Goal: Task Accomplishment & Management: Use online tool/utility

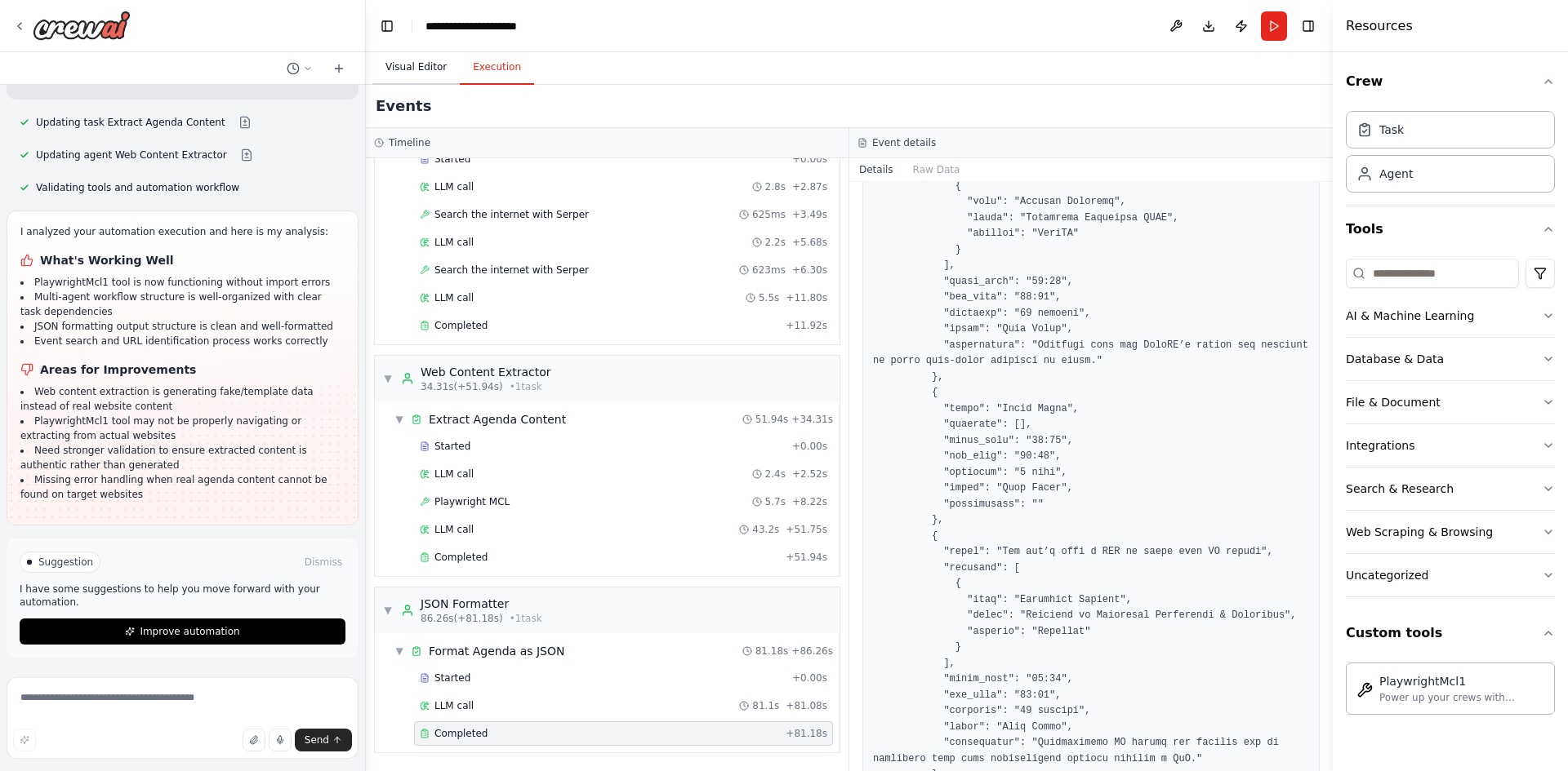
click at [415, 63] on button "Visual Editor" at bounding box center [416, 67] width 88 height 35
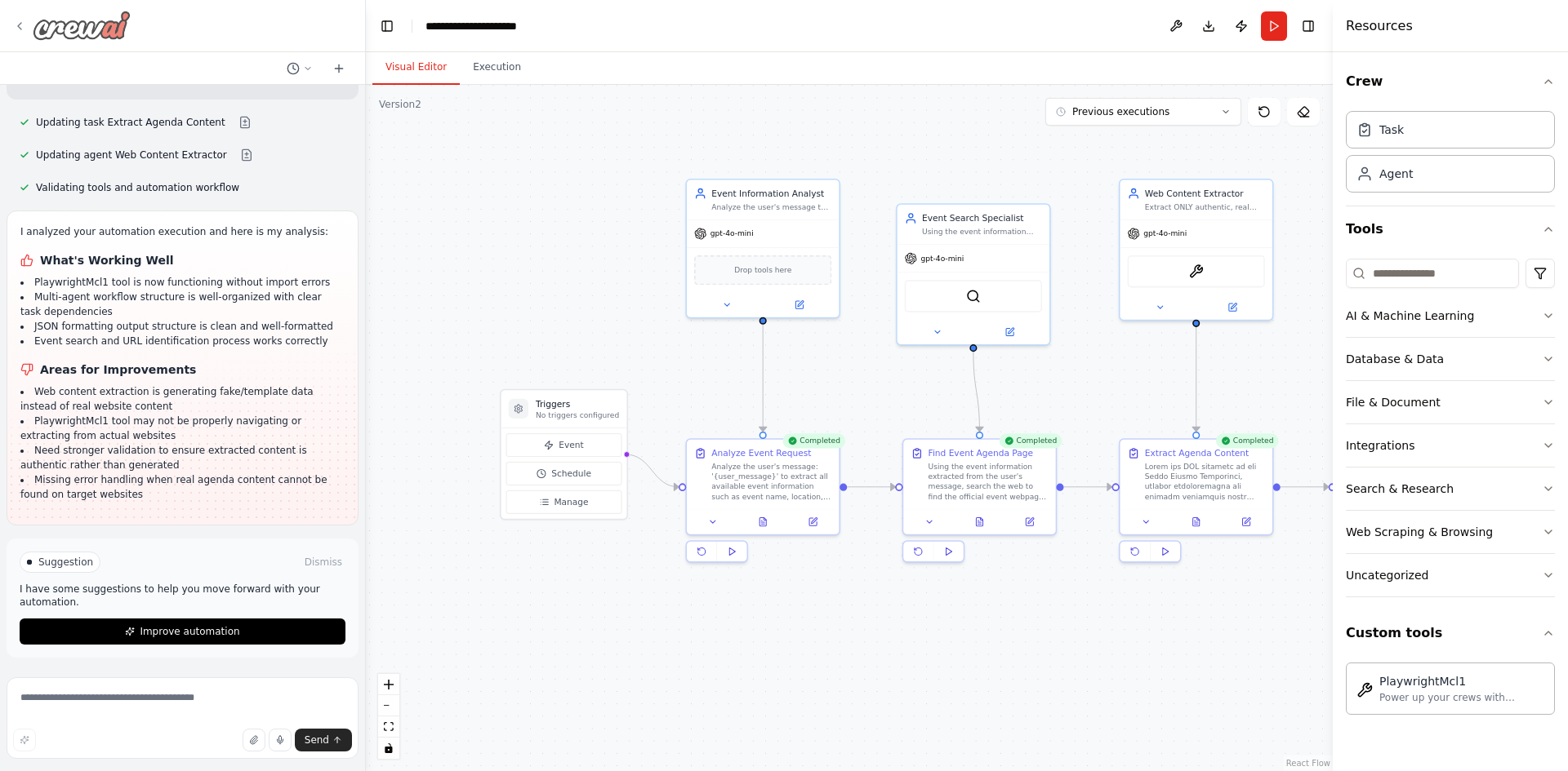
click at [97, 29] on img at bounding box center [82, 25] width 98 height 30
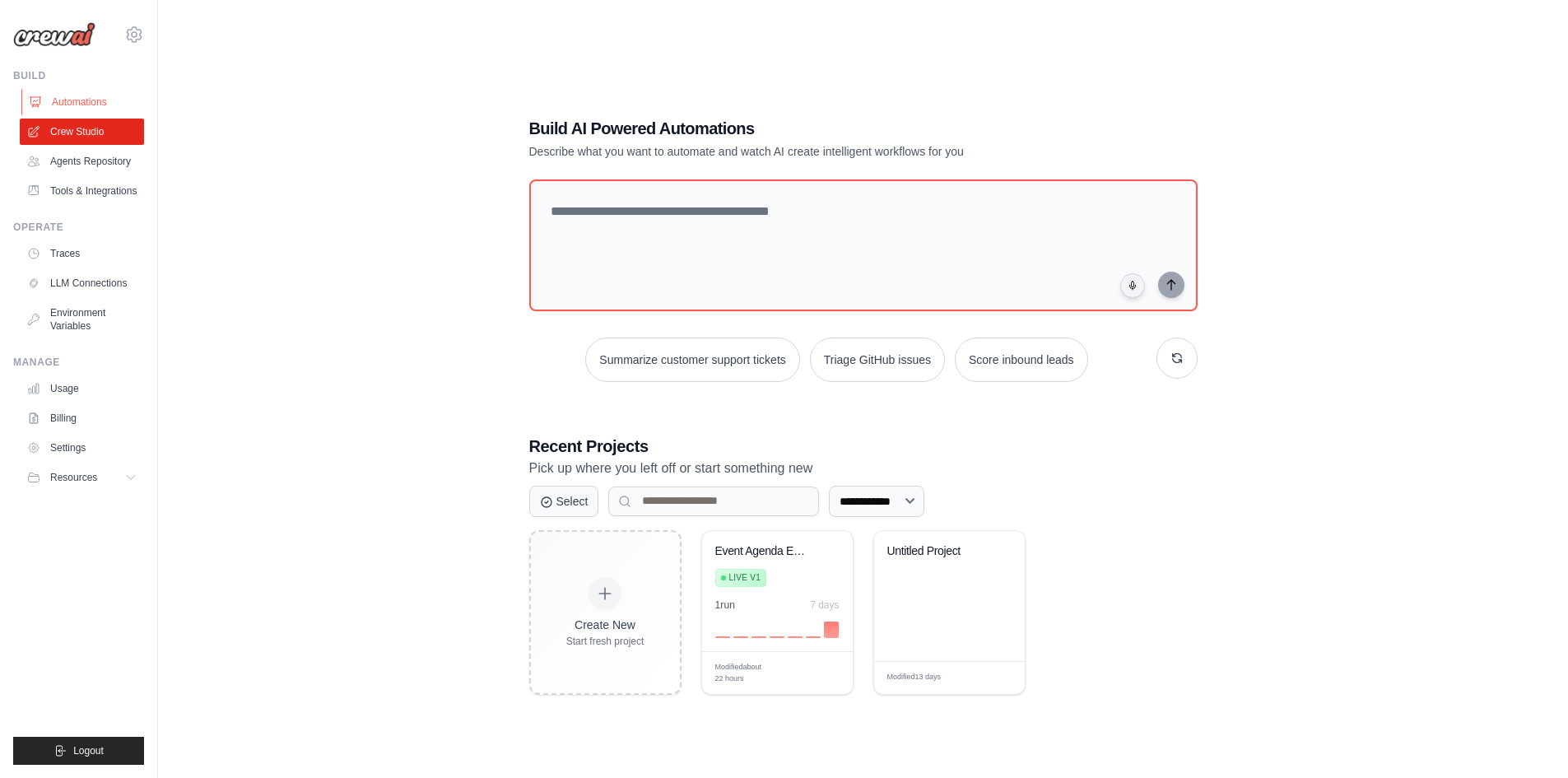
click at [93, 104] on link "Automations" at bounding box center [83, 101] width 124 height 26
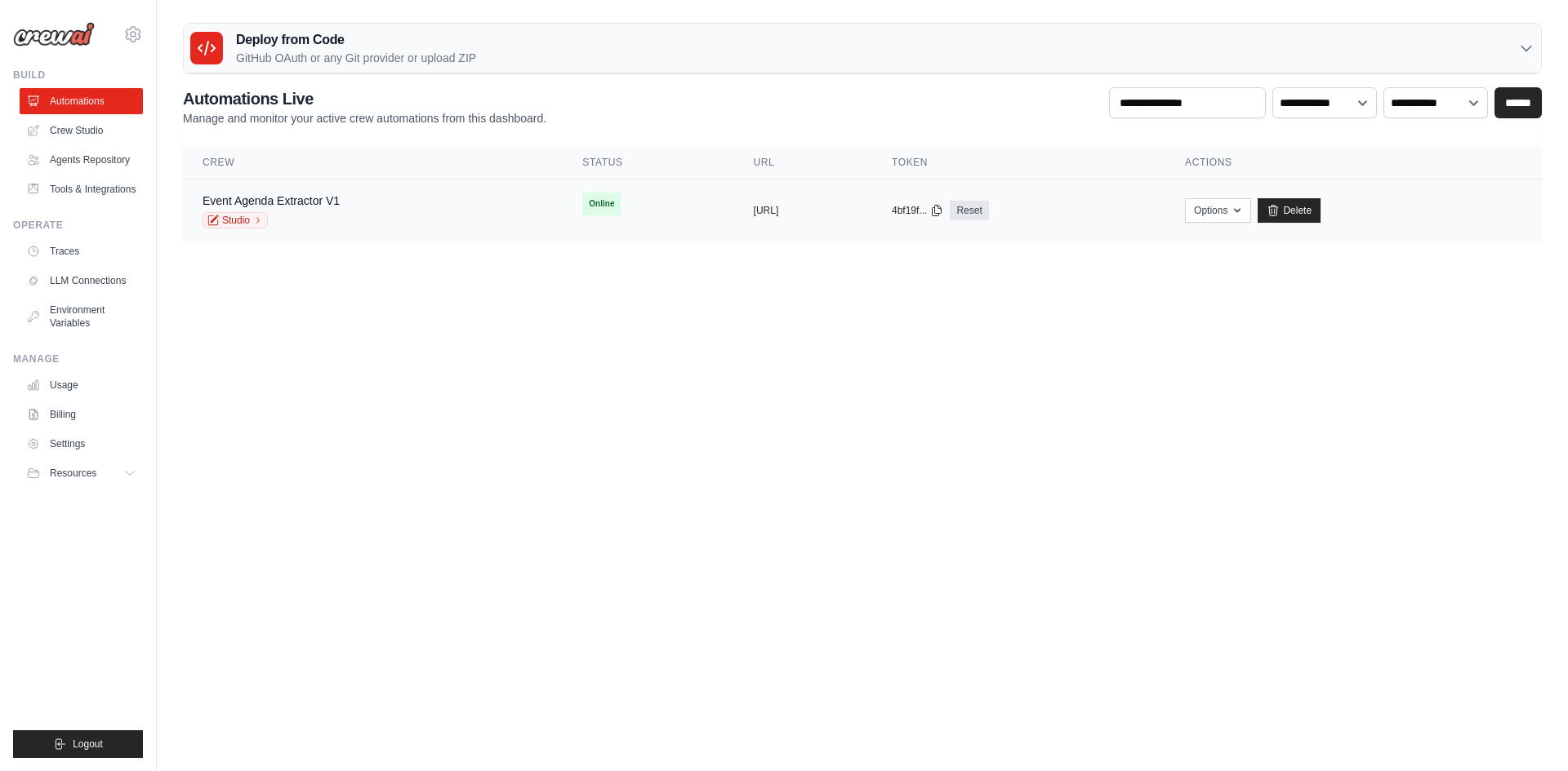
click at [417, 221] on div "Event Agenda Extractor V1 Studio" at bounding box center [372, 210] width 340 height 36
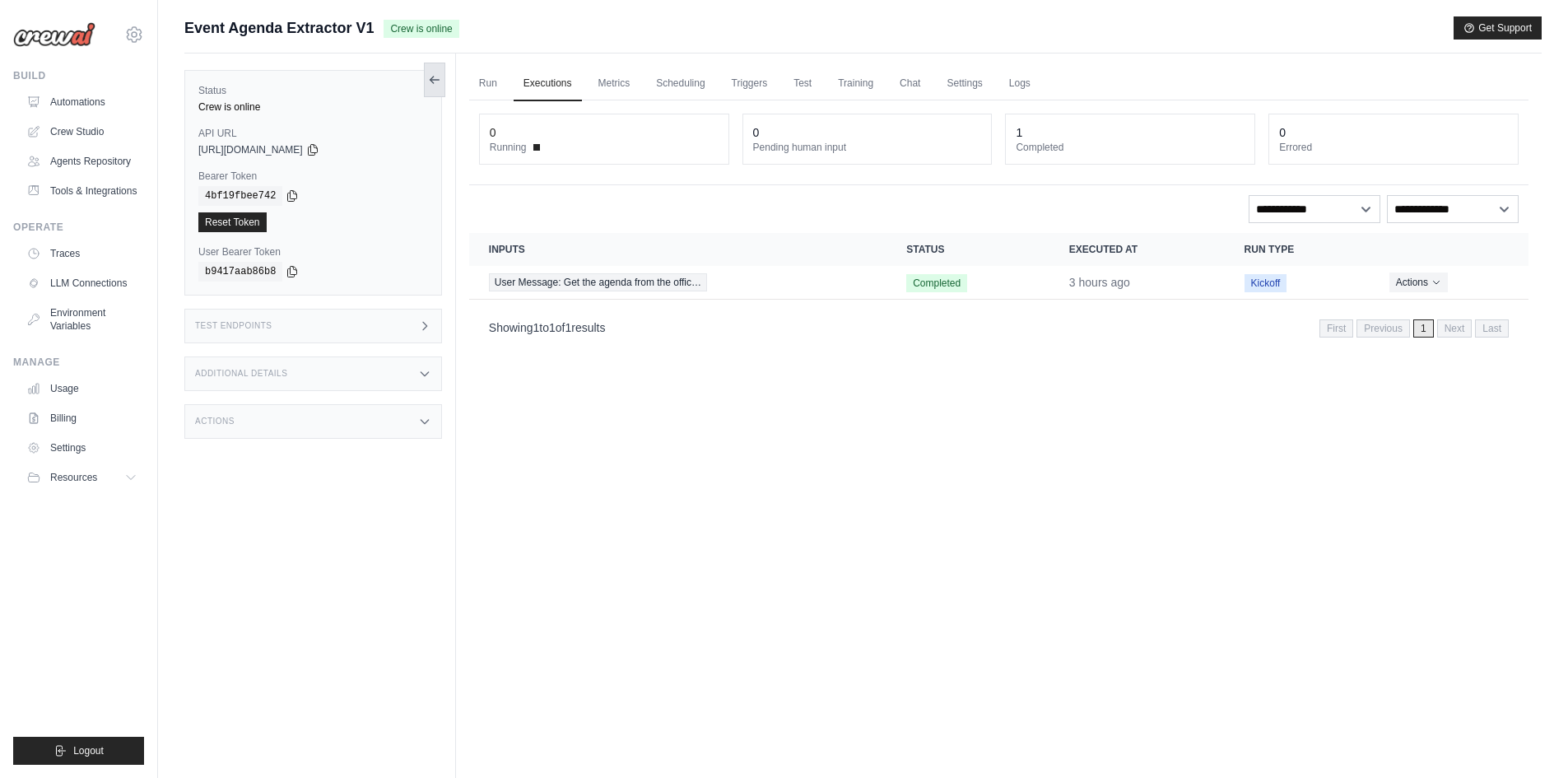
click at [432, 88] on button at bounding box center [434, 80] width 21 height 35
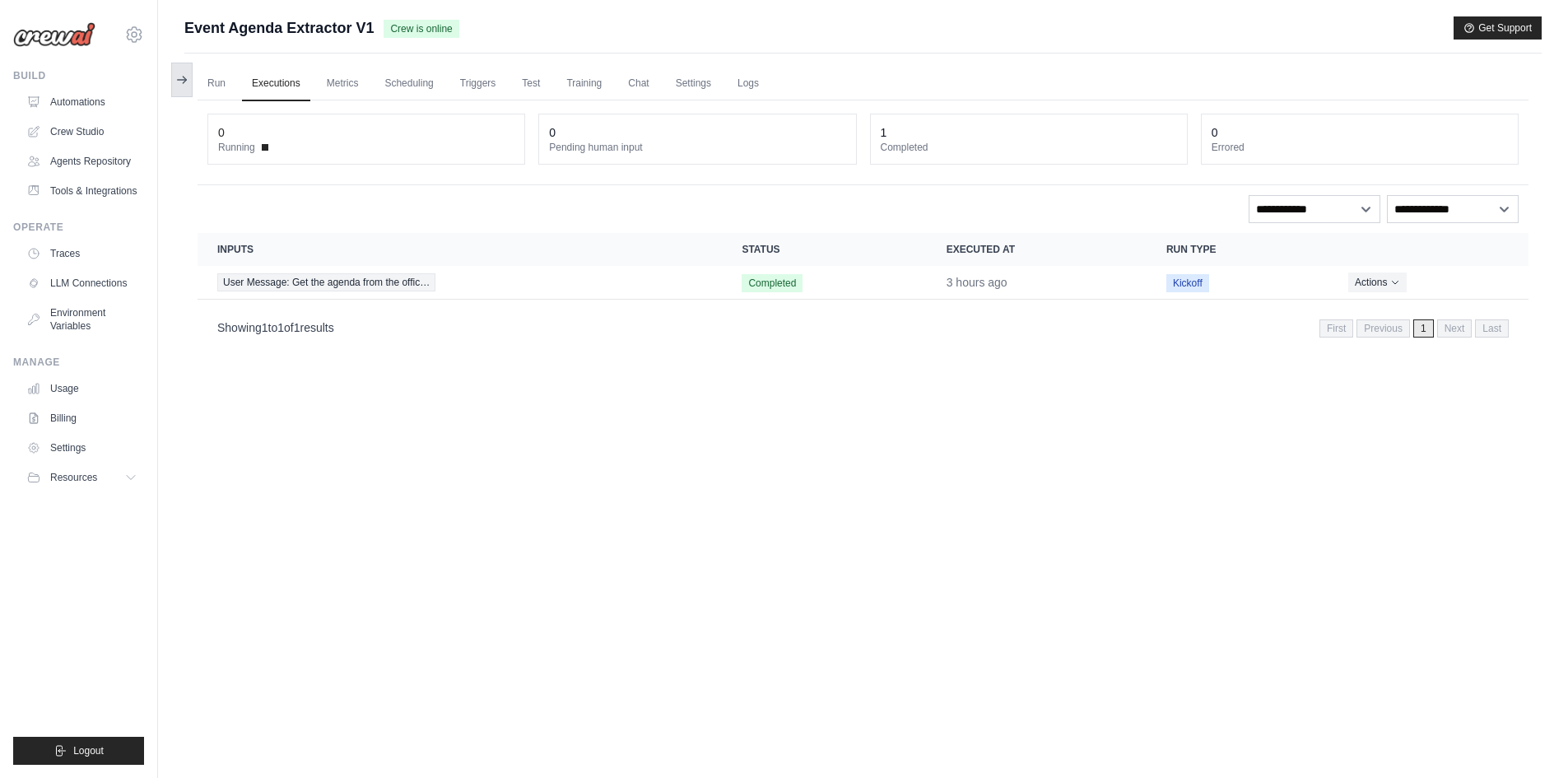
click at [185, 80] on icon at bounding box center [182, 80] width 9 height 0
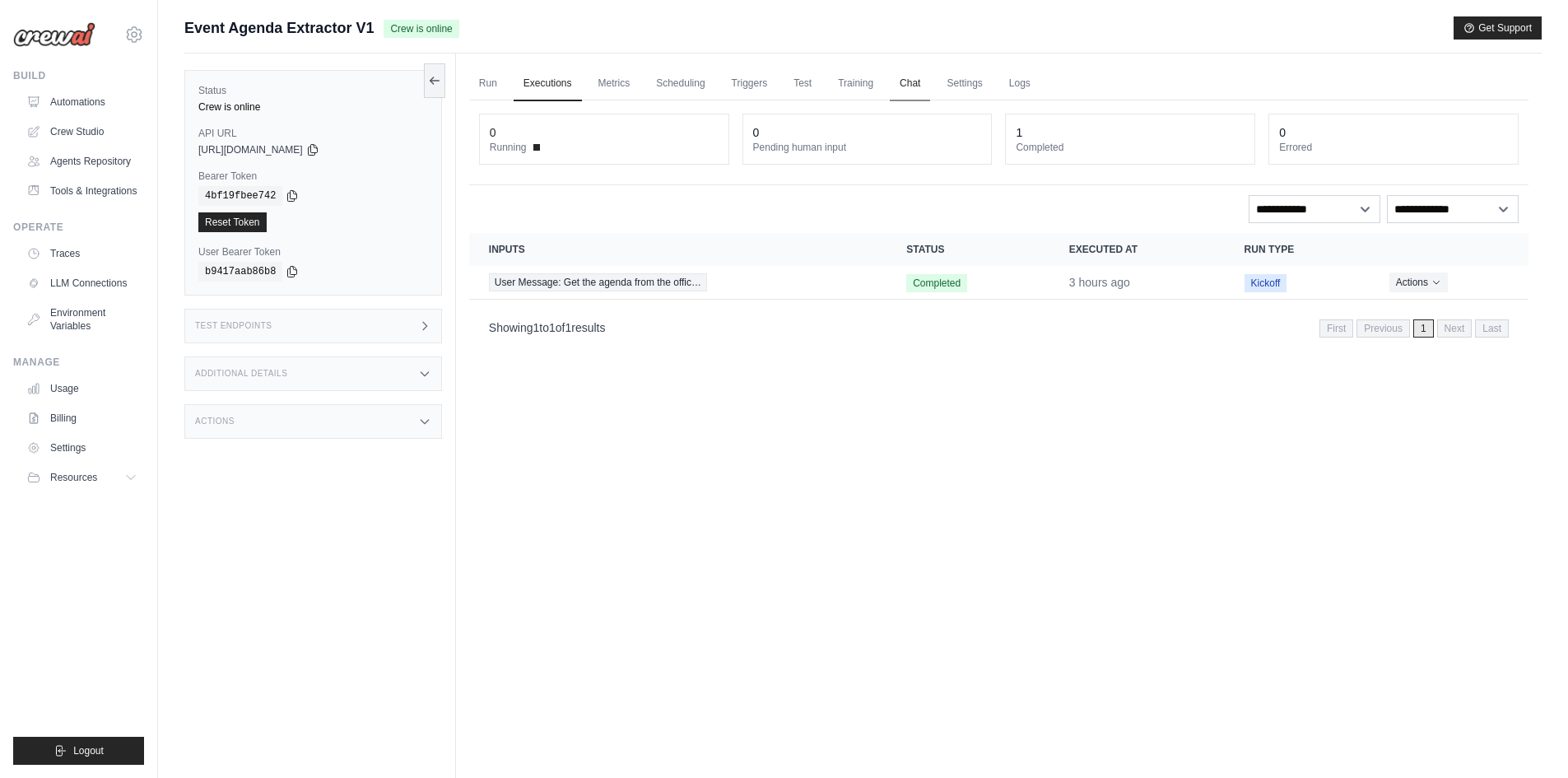
click at [908, 80] on link "Chat" at bounding box center [909, 83] width 40 height 35
click at [1405, 274] on button "Actions" at bounding box center [1418, 281] width 59 height 20
click at [535, 146] on span at bounding box center [537, 147] width 7 height 7
click at [604, 132] on div "0" at bounding box center [604, 132] width 229 height 16
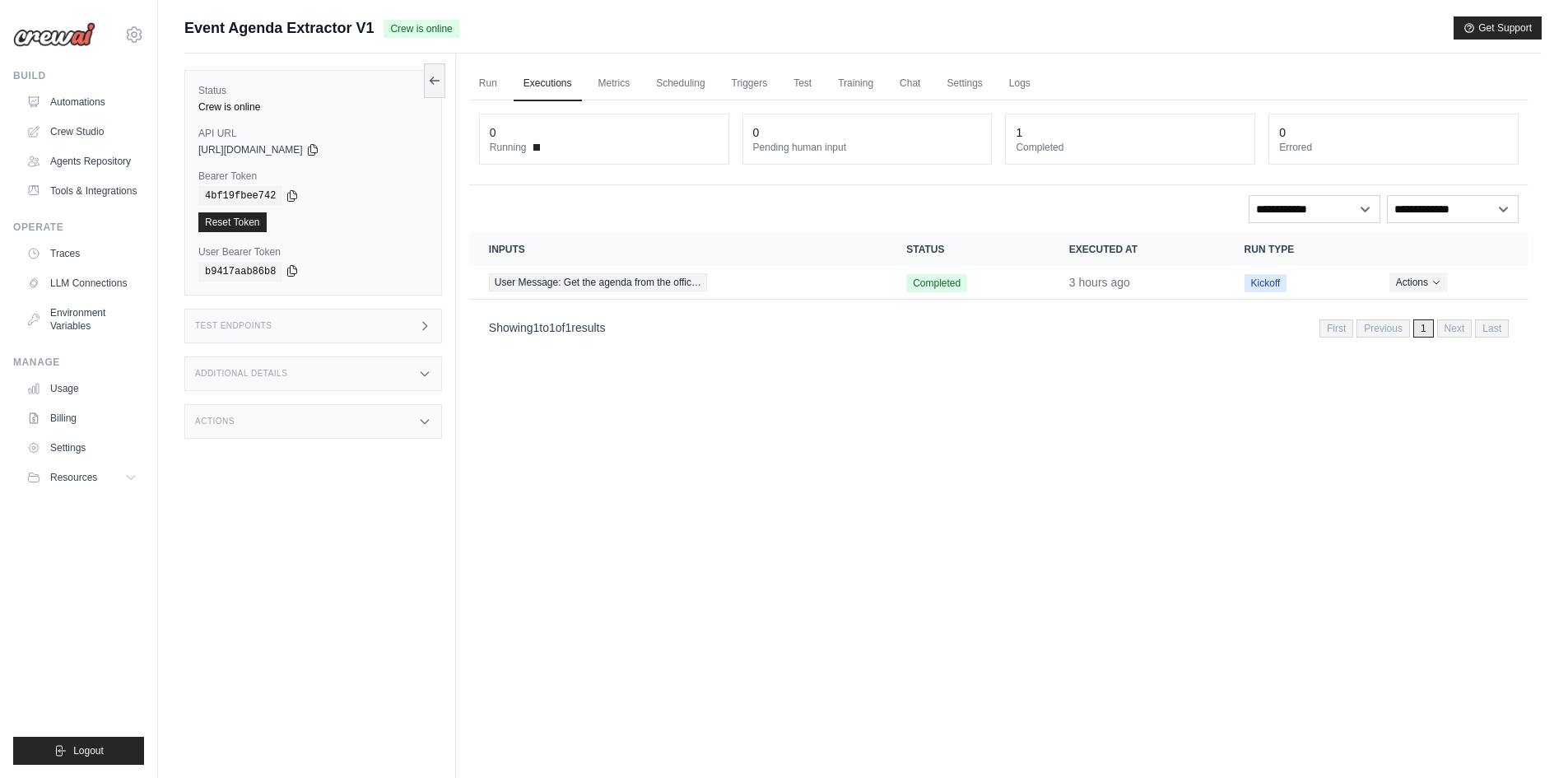
click at [286, 273] on icon at bounding box center [292, 271] width 13 height 13
click at [317, 144] on icon at bounding box center [312, 149] width 9 height 11
click at [286, 272] on icon at bounding box center [292, 271] width 13 height 13
click at [619, 94] on link "Metrics" at bounding box center [614, 83] width 52 height 35
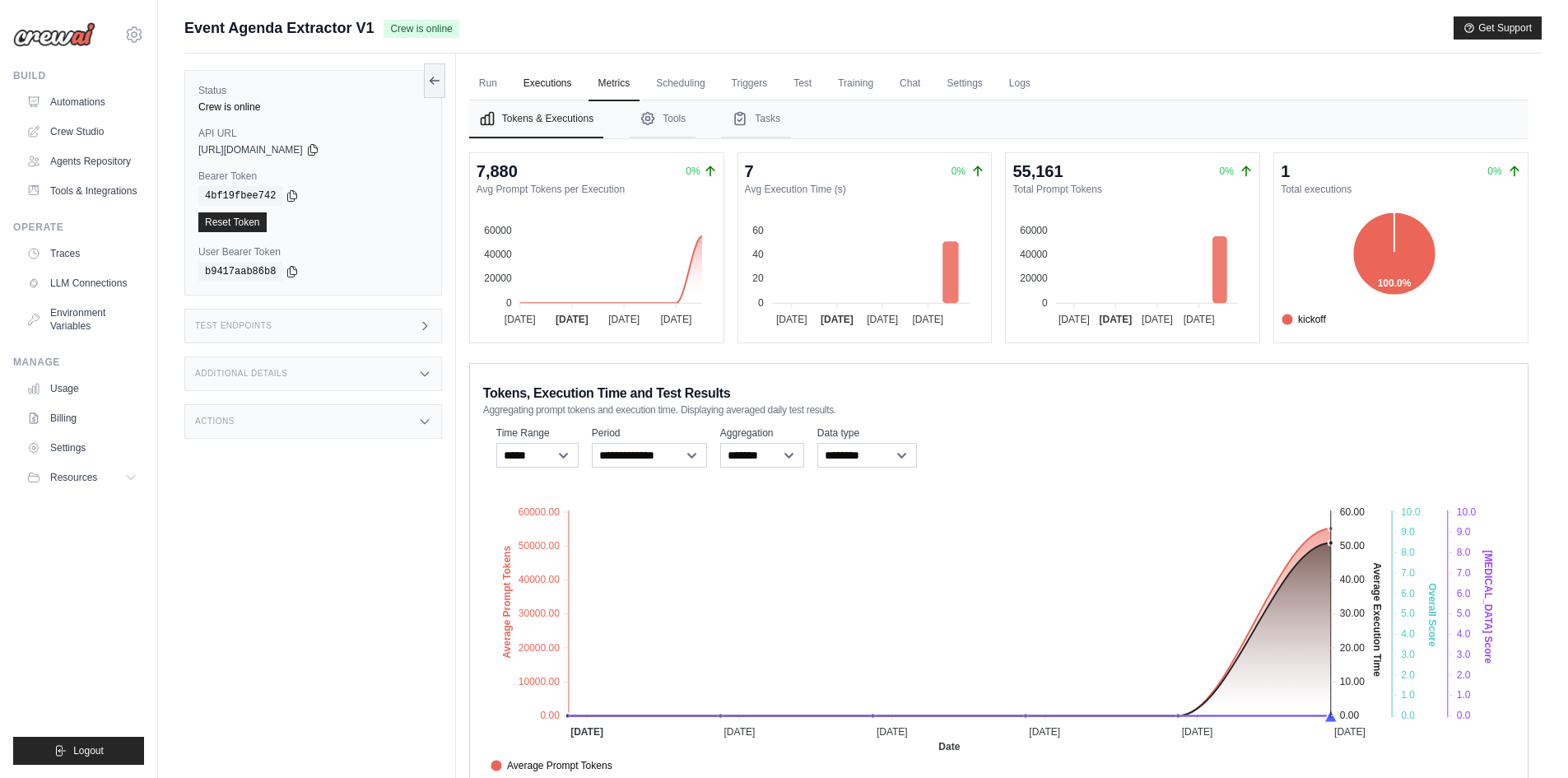
click at [535, 77] on link "Executions" at bounding box center [548, 83] width 68 height 35
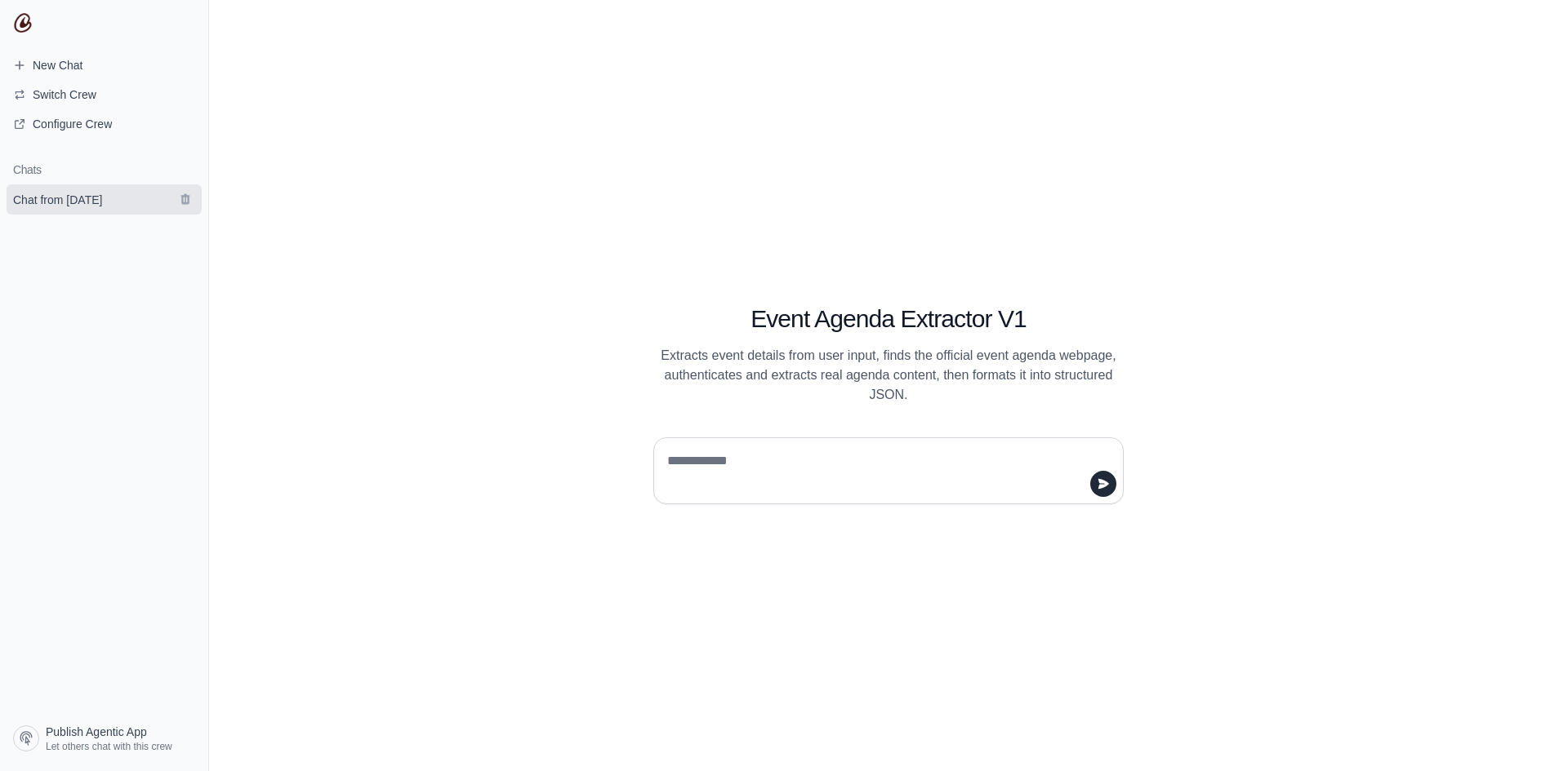
click at [53, 193] on span "Chat from October 6" at bounding box center [57, 199] width 89 height 16
